Goal: Find specific page/section: Find specific page/section

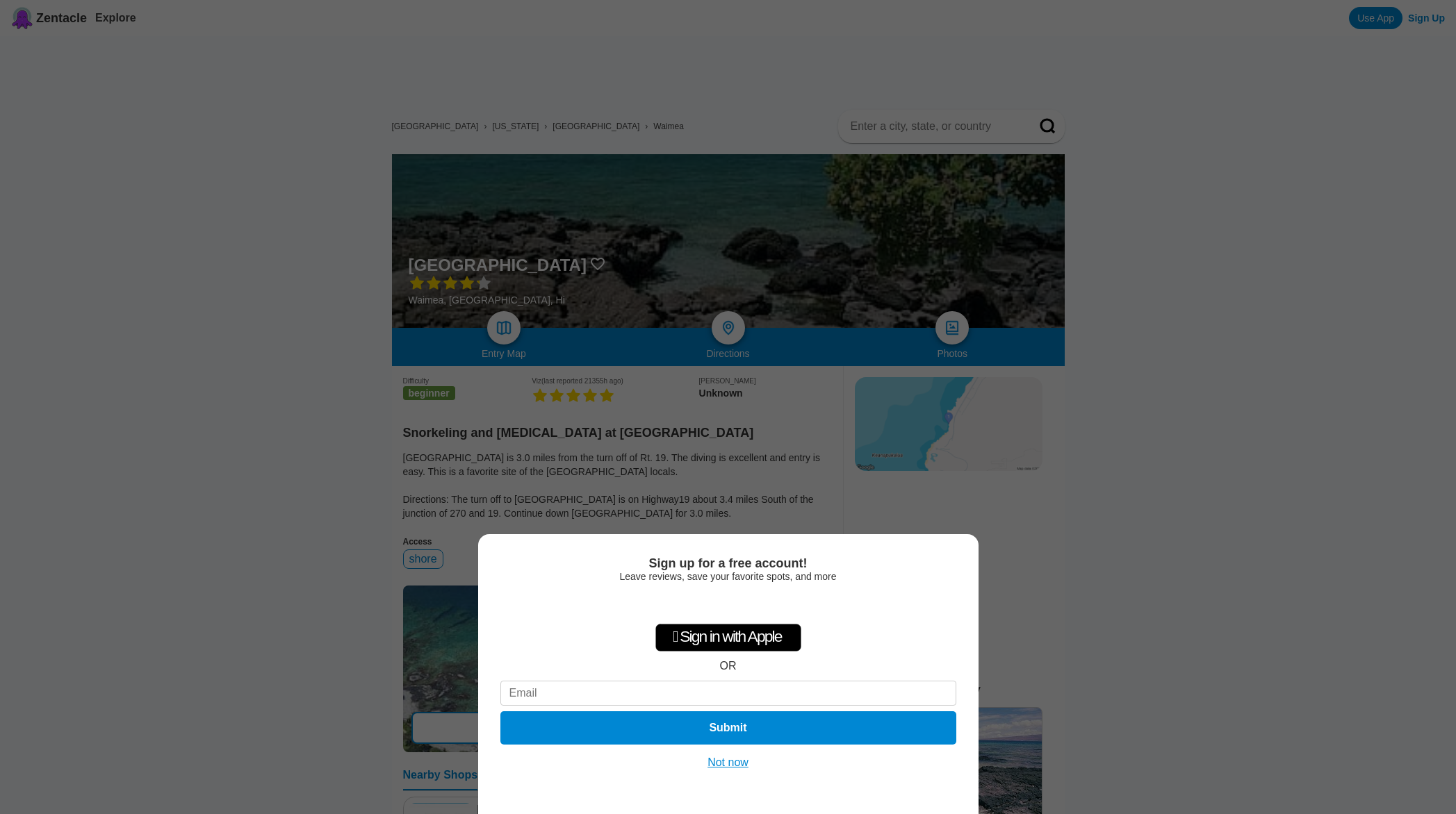
click at [737, 765] on button "Not now" at bounding box center [728, 762] width 49 height 14
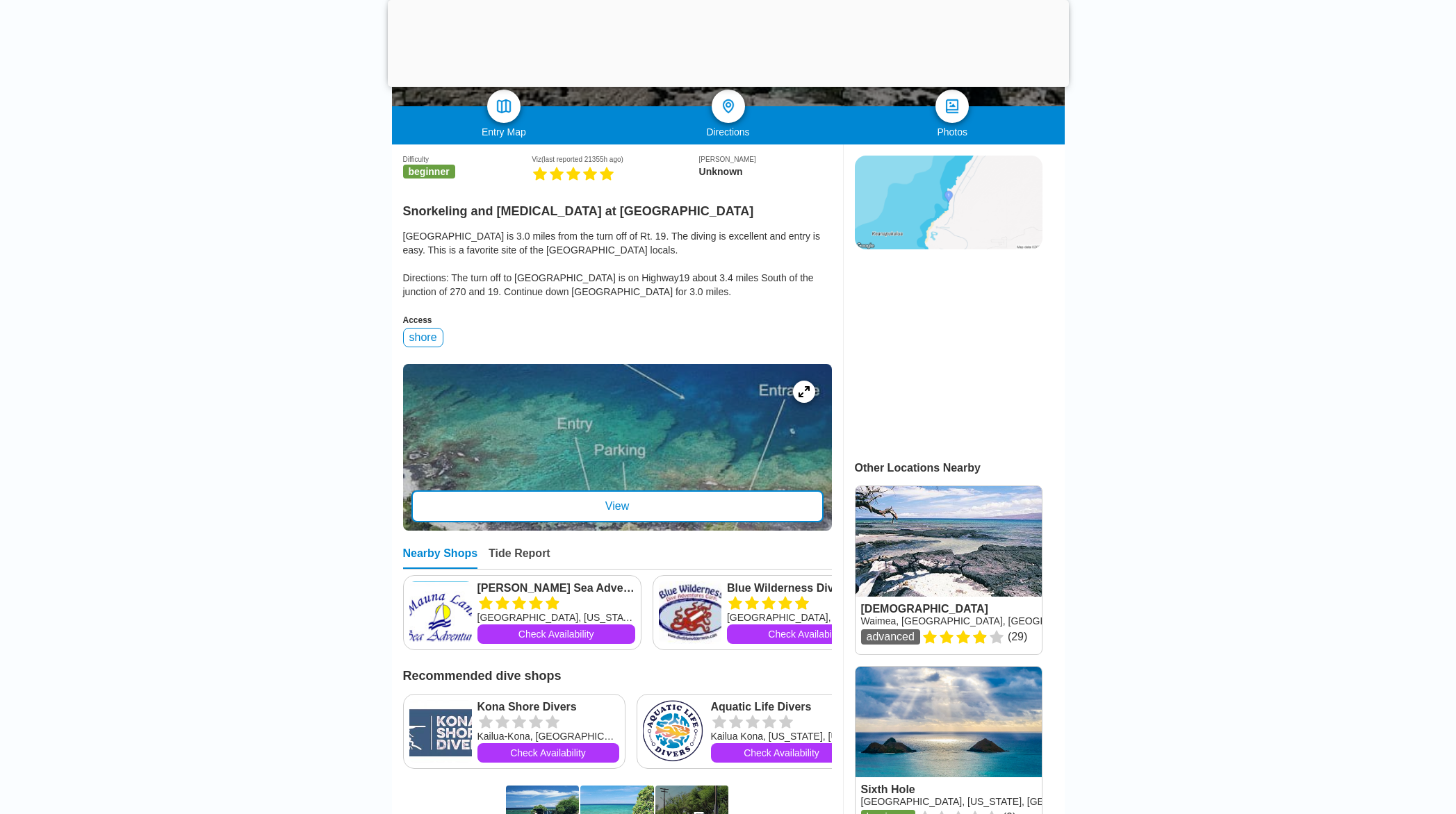
scroll to position [225, 0]
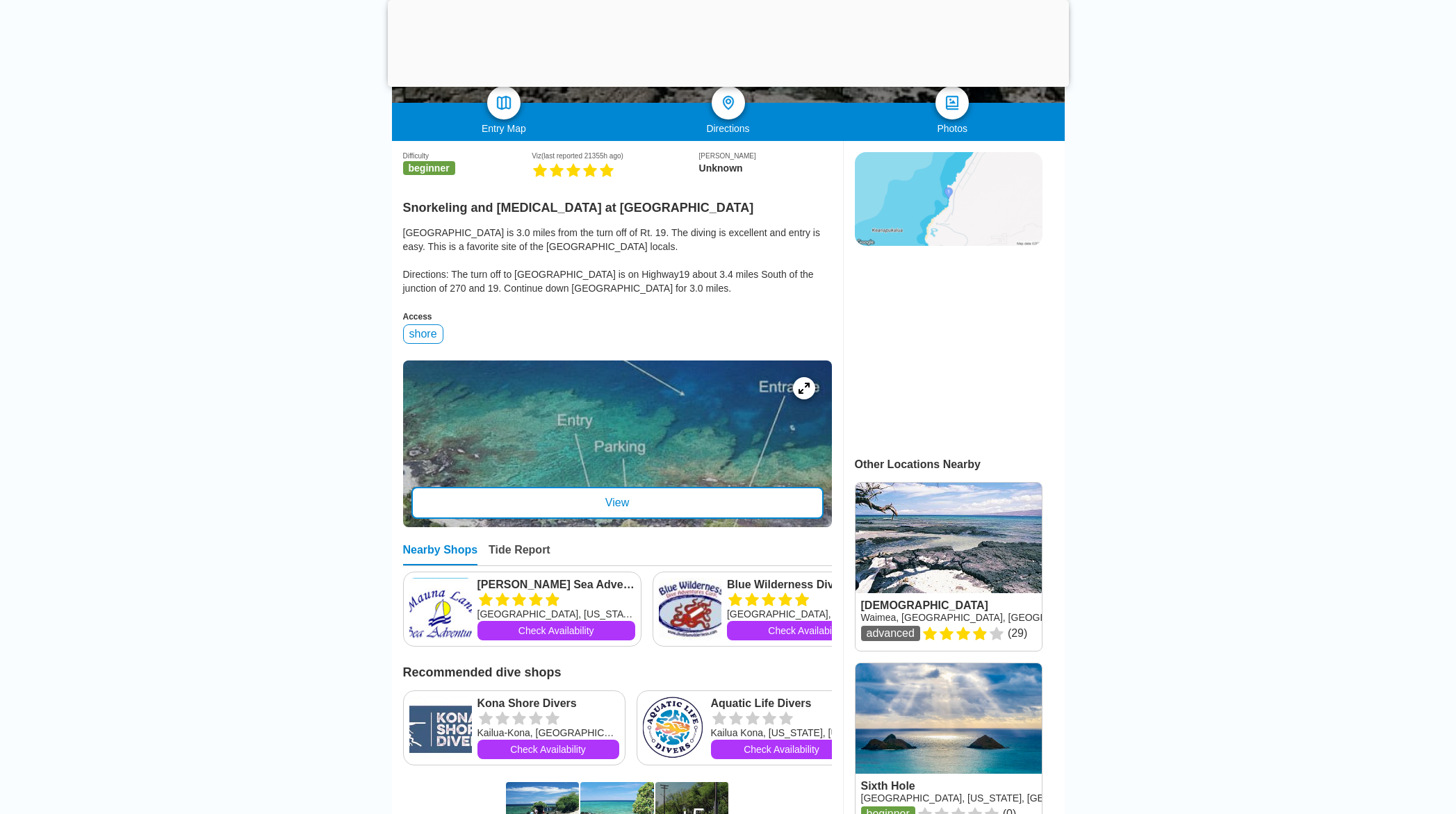
click at [646, 507] on div "View" at bounding box center [618, 502] width 412 height 32
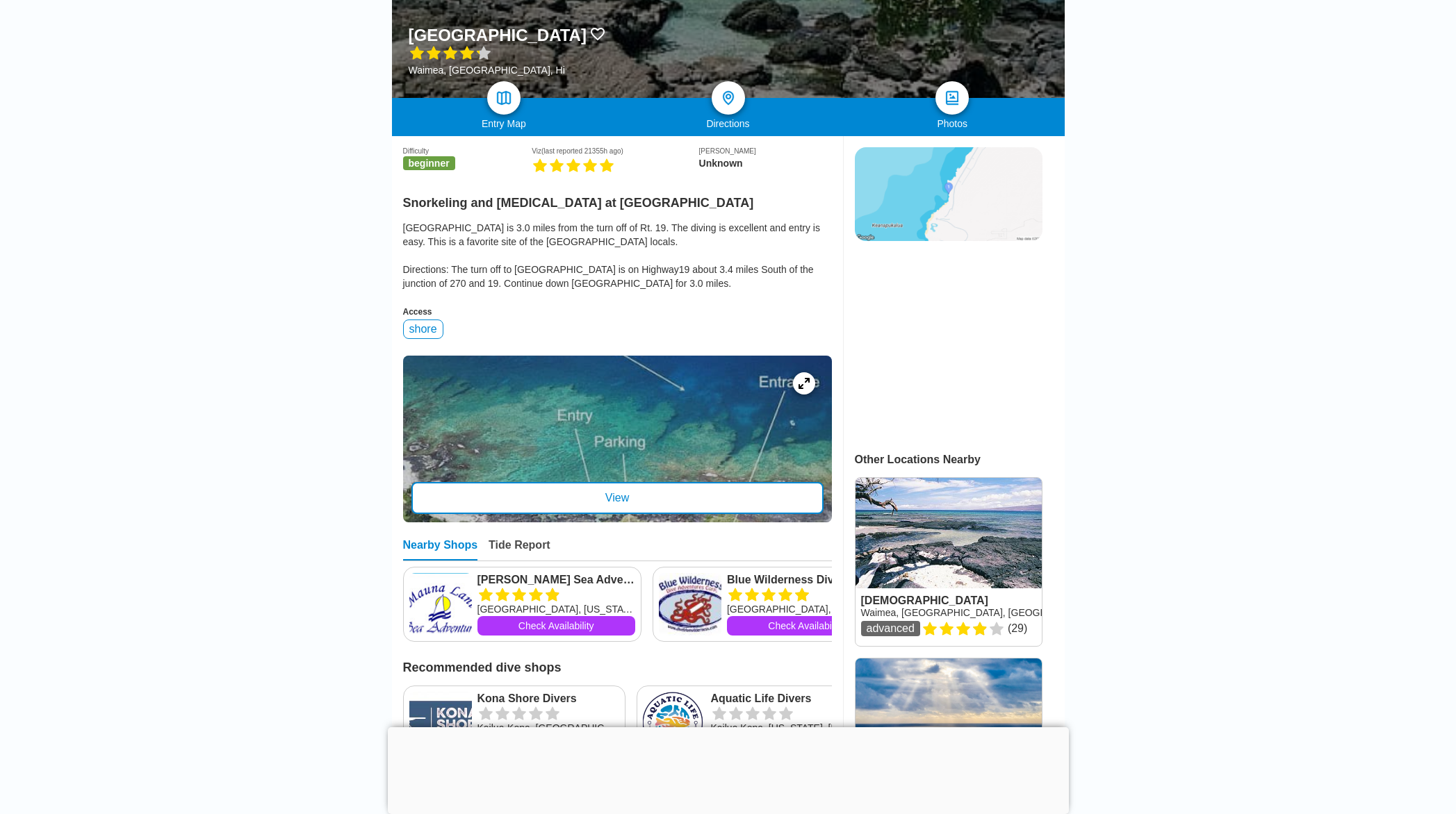
scroll to position [228, 0]
